Goal: Use online tool/utility: Utilize a website feature to perform a specific function

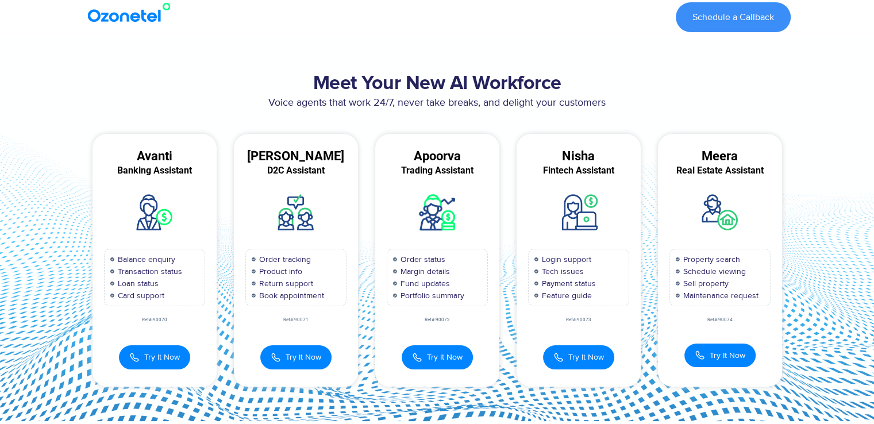
click at [628, 97] on p "Voice agents that work 24/7, never take breaks, and delight your customers" at bounding box center [437, 103] width 707 height 16
click at [644, 65] on section "Meet Your New AI Workforce Voice agents that work 24/7, never take breaks, and …" at bounding box center [437, 229] width 874 height 383
click at [836, 273] on section "Meet Your New AI Workforce Voice agents that work 24/7, never take breaks, and …" at bounding box center [437, 229] width 874 height 383
click at [618, 25] on div "Schedule a Callback" at bounding box center [491, 17] width 600 height 30
click at [143, 360] on button "Try It Now" at bounding box center [154, 356] width 71 height 24
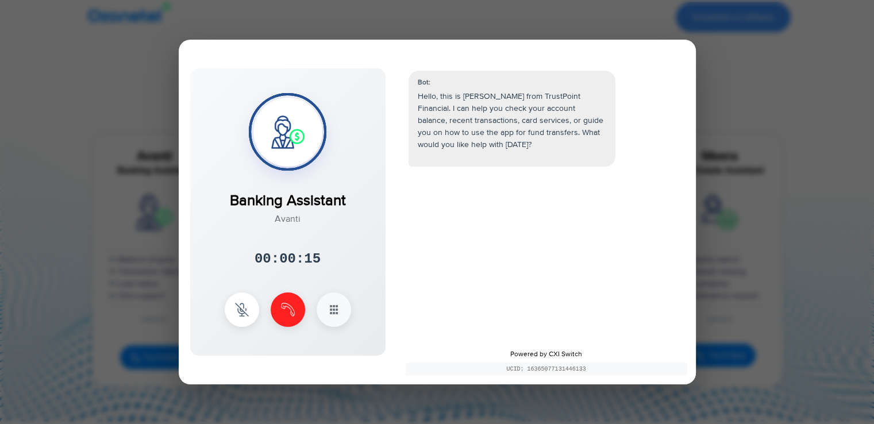
click at [727, 72] on div at bounding box center [437, 212] width 874 height 424
click at [289, 305] on img at bounding box center [288, 309] width 14 height 14
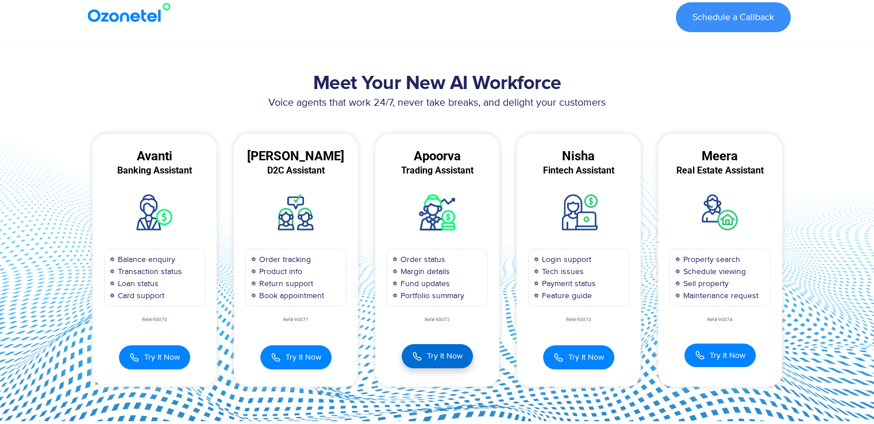
click at [430, 351] on span "Try It Now" at bounding box center [445, 356] width 36 height 12
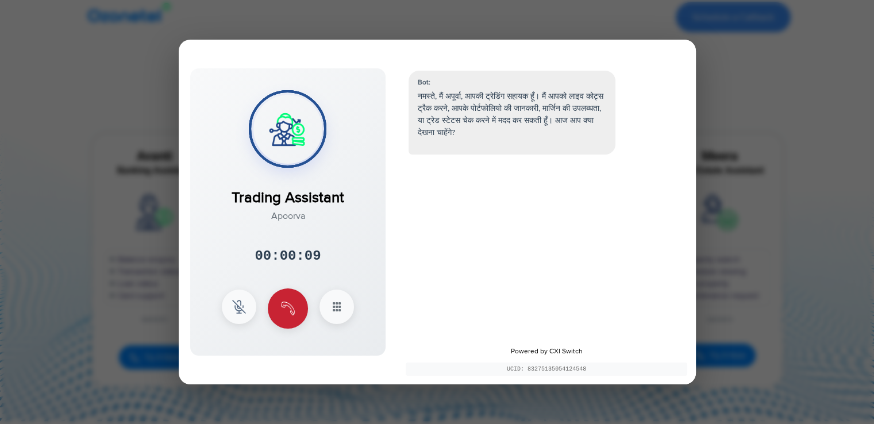
click at [289, 309] on img at bounding box center [288, 309] width 14 height 14
